Goal: Transaction & Acquisition: Purchase product/service

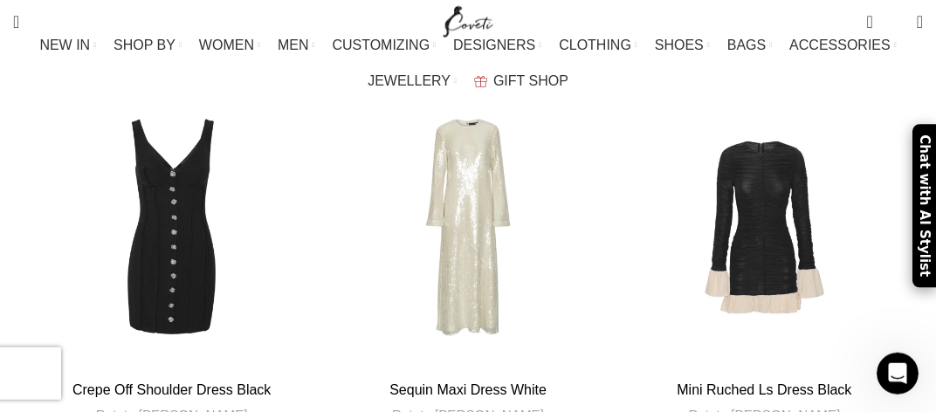
scroll to position [5230, 0]
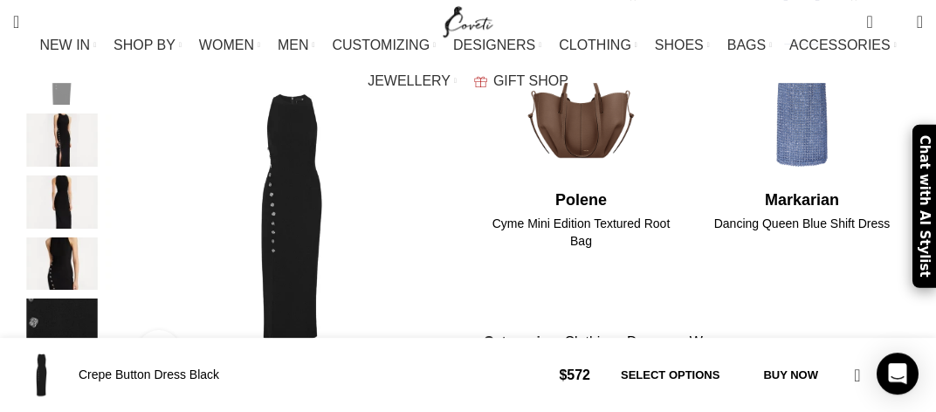
scroll to position [866, 0]
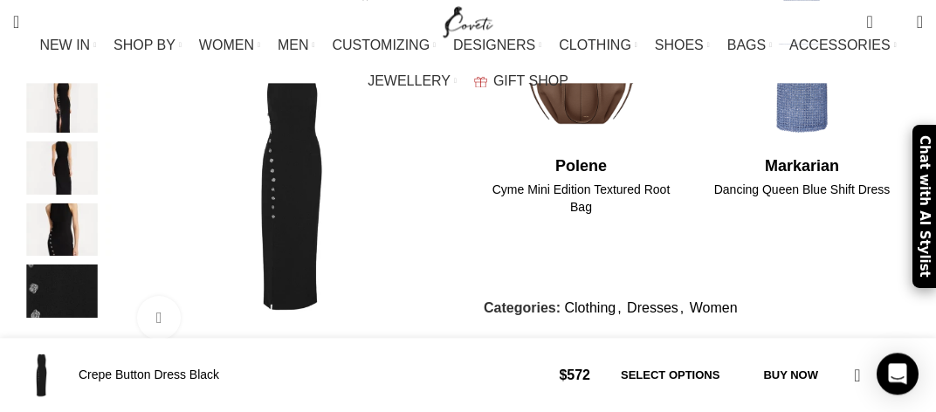
click at [52, 218] on img "4 / 5" at bounding box center [62, 230] width 107 height 53
